Goal: Information Seeking & Learning: Learn about a topic

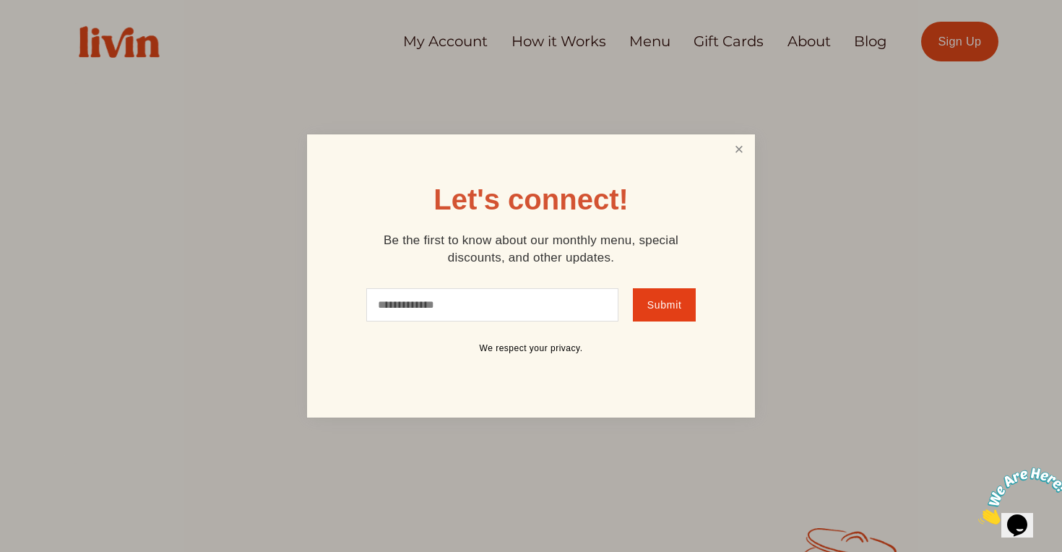
click at [744, 143] on link "Close" at bounding box center [738, 149] width 27 height 27
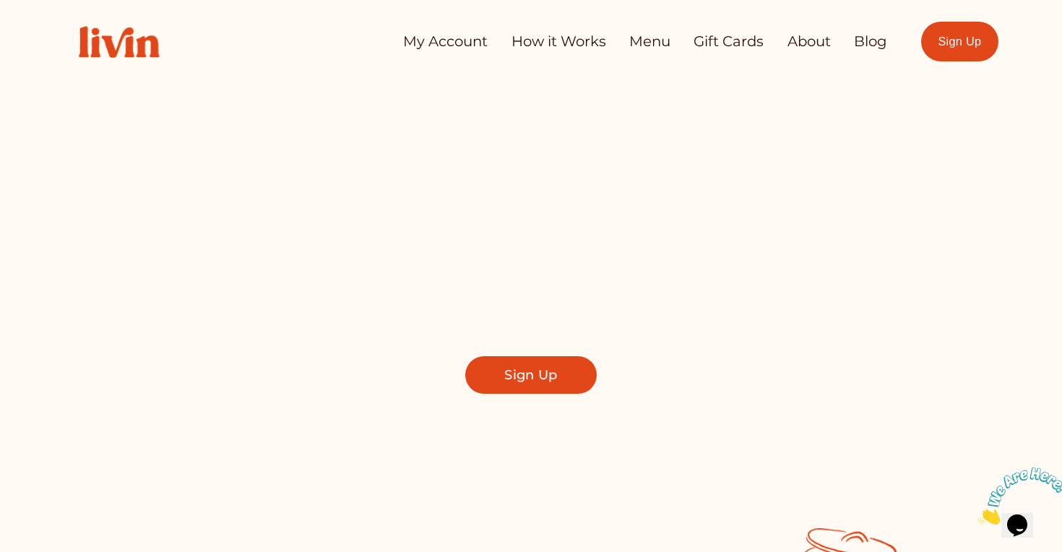
click at [538, 40] on link "How it Works" at bounding box center [558, 41] width 95 height 29
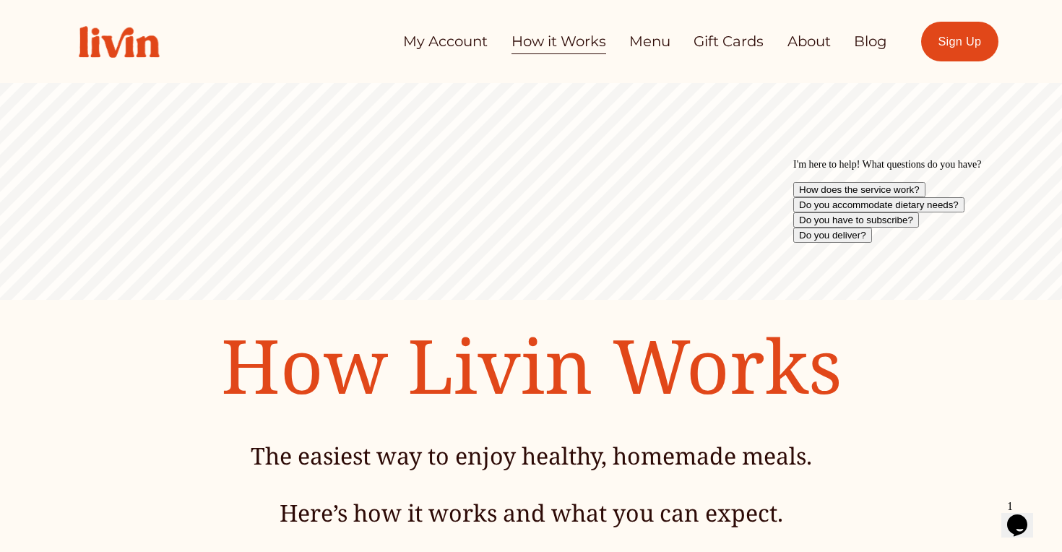
click at [640, 43] on link "Menu" at bounding box center [649, 41] width 41 height 29
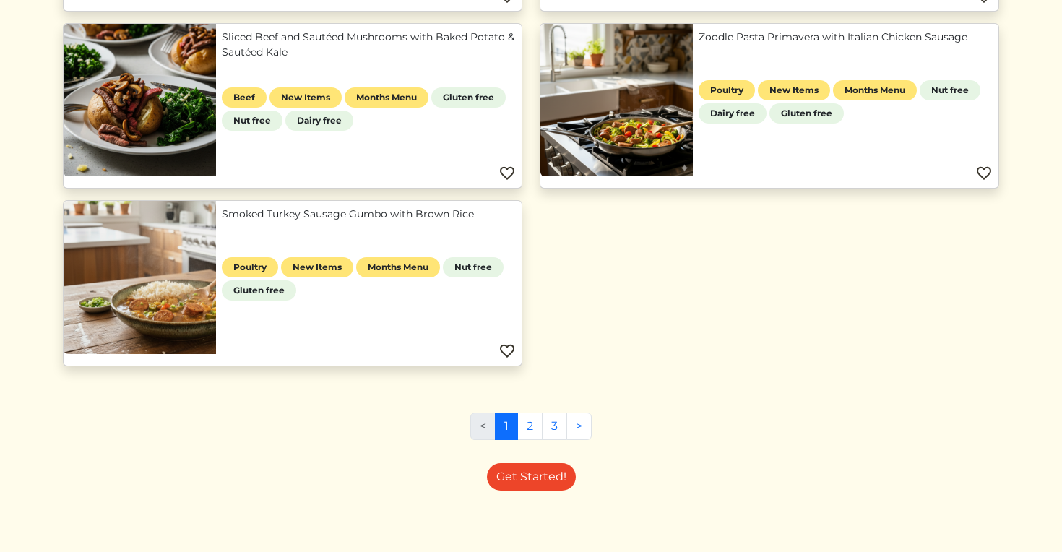
scroll to position [883, 0]
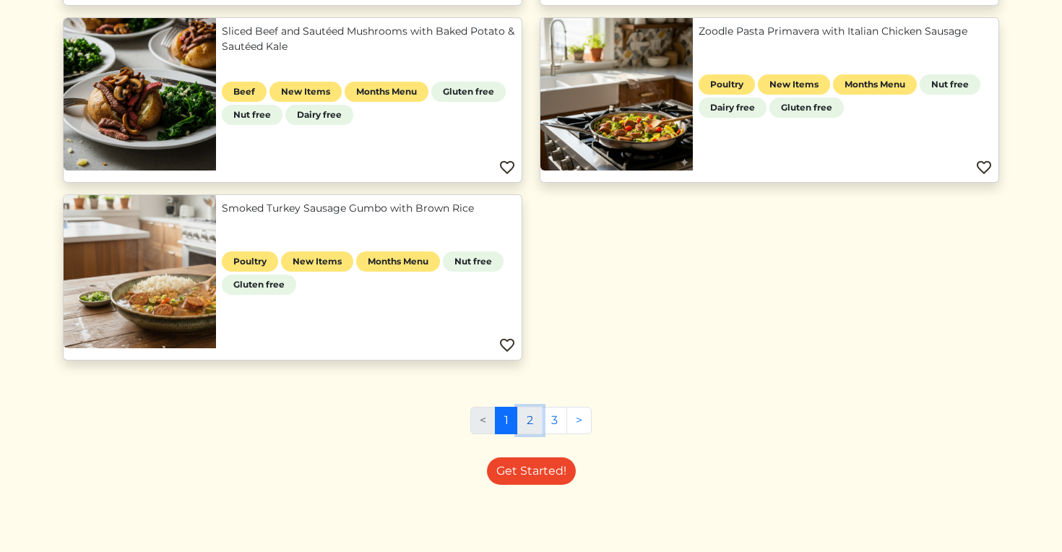
click at [526, 422] on link "2" at bounding box center [529, 420] width 25 height 27
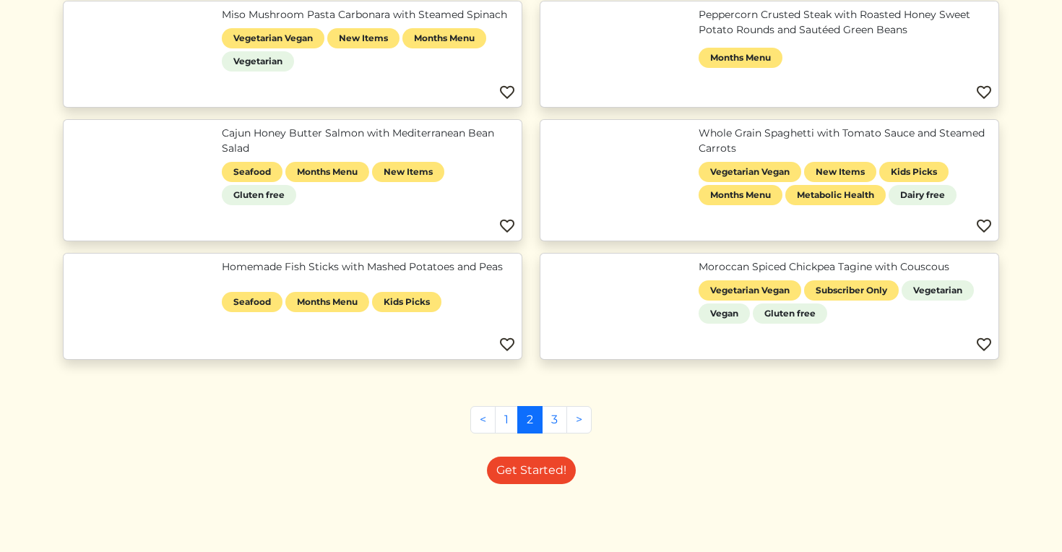
scroll to position [1238, 0]
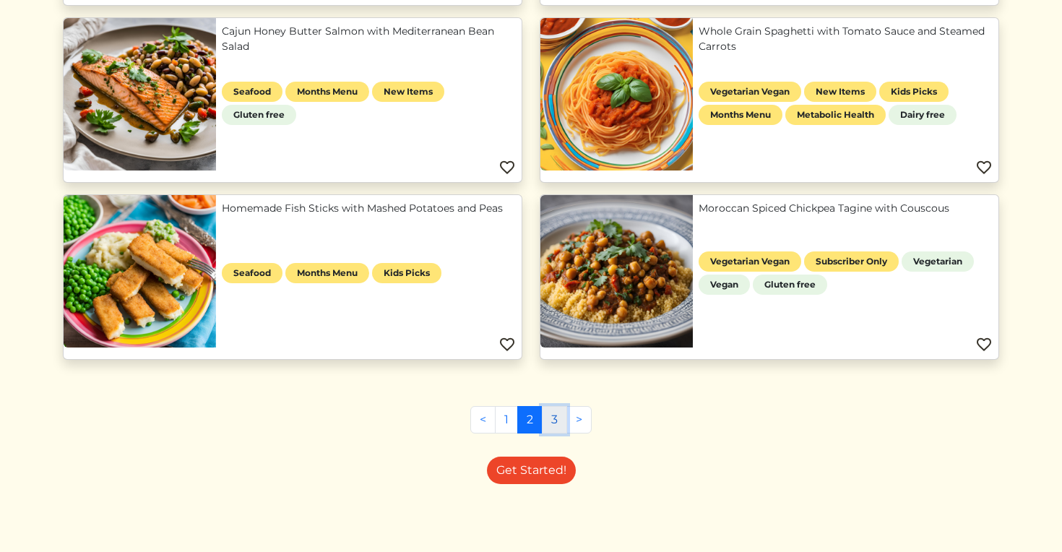
click at [552, 423] on link "3" at bounding box center [554, 419] width 25 height 27
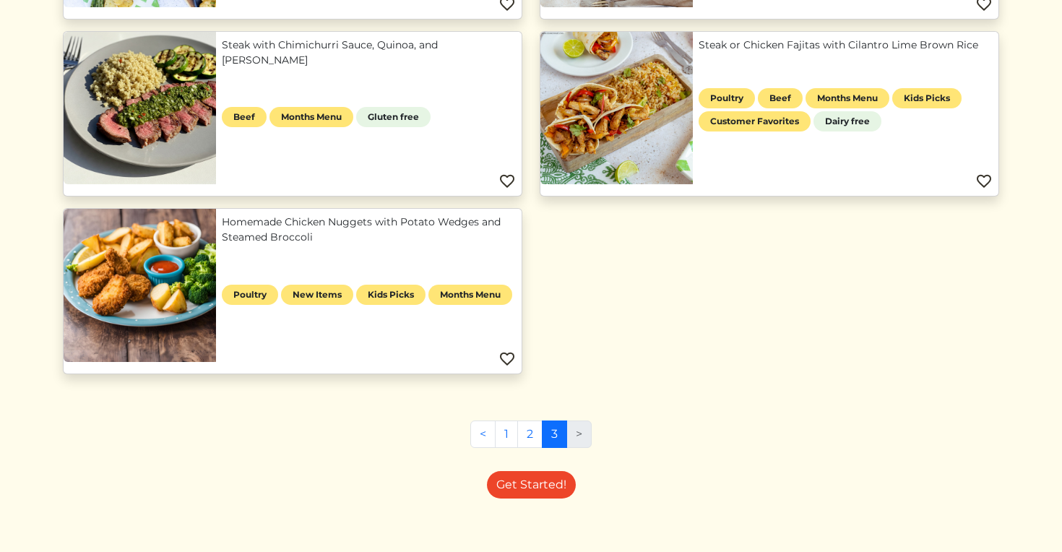
scroll to position [883, 0]
